Goal: Entertainment & Leisure: Consume media (video, audio)

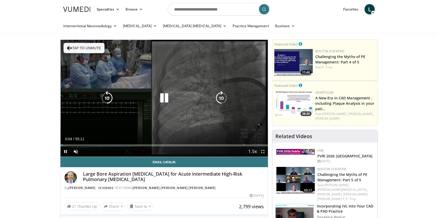
click at [163, 97] on icon "Video Player" at bounding box center [164, 98] width 14 height 14
